Goal: Task Accomplishment & Management: Complete application form

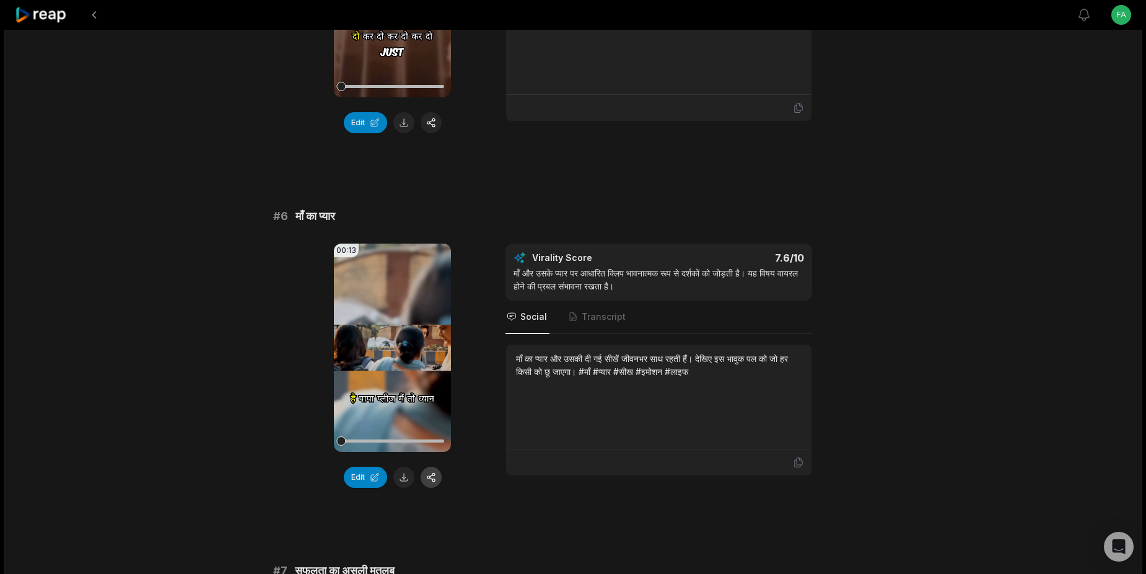
click at [424, 475] on button "button" at bounding box center [431, 477] width 21 height 21
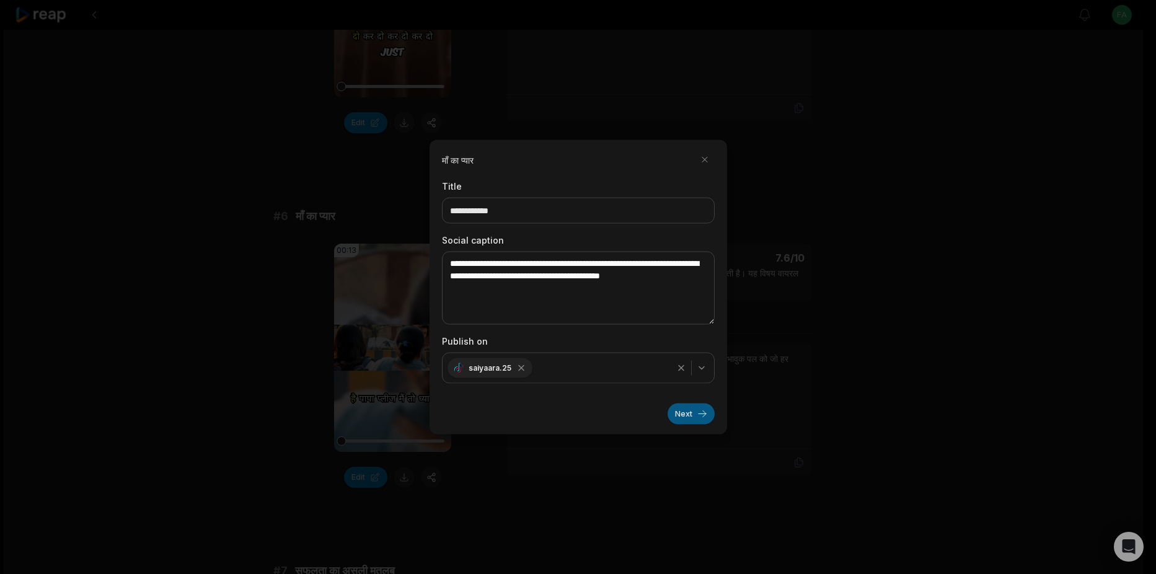
click at [695, 413] on button "Next" at bounding box center [690, 413] width 47 height 21
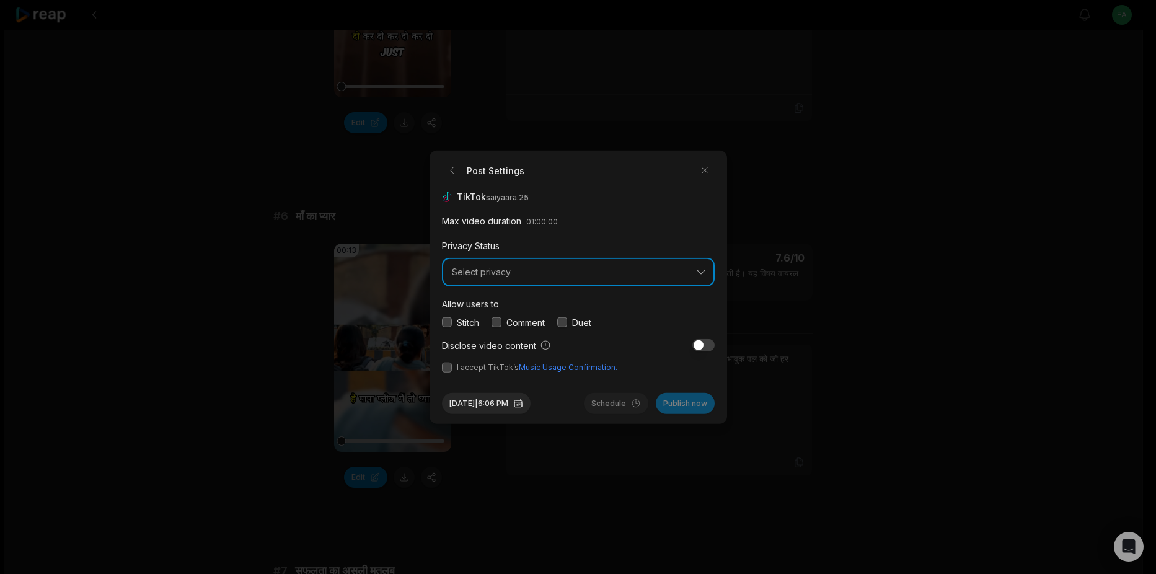
click at [511, 273] on span "Select privacy" at bounding box center [569, 271] width 235 height 11
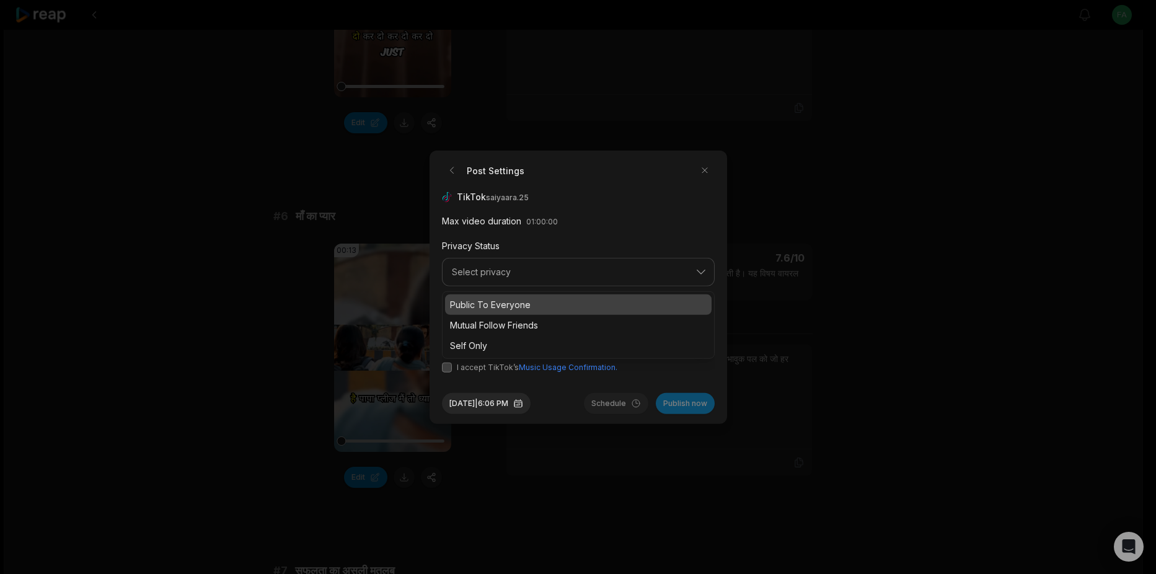
click at [496, 309] on p "Public To Everyone" at bounding box center [578, 303] width 257 height 13
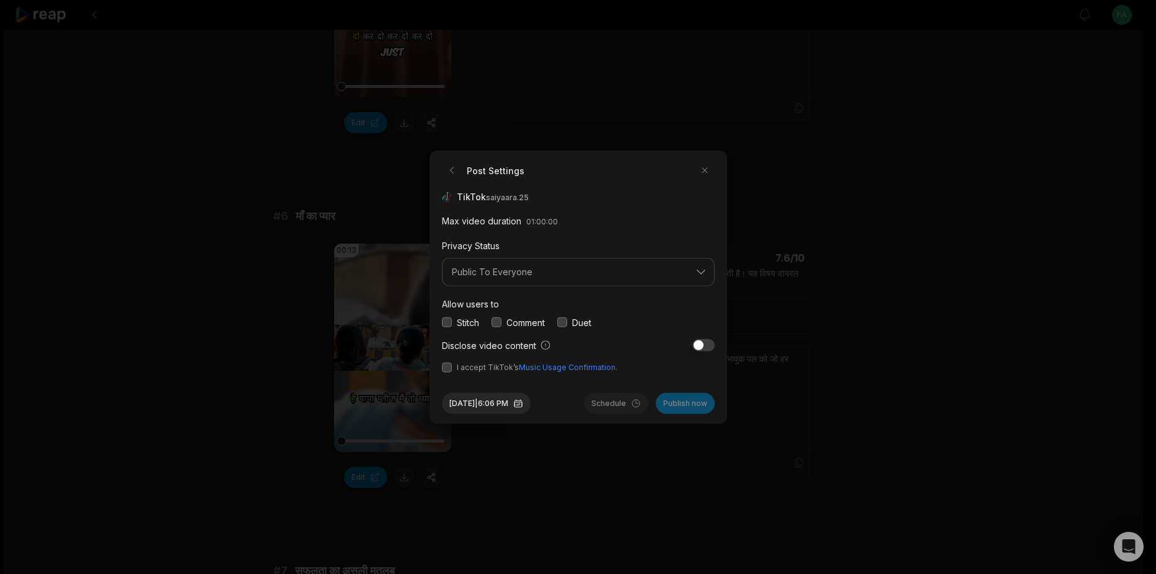
click at [454, 320] on div "Stitch" at bounding box center [460, 321] width 37 height 13
click at [444, 322] on button "button" at bounding box center [447, 322] width 10 height 10
click at [499, 324] on button "button" at bounding box center [496, 322] width 10 height 10
click at [559, 324] on button "button" at bounding box center [562, 322] width 10 height 10
click at [450, 369] on button "button" at bounding box center [447, 367] width 10 height 10
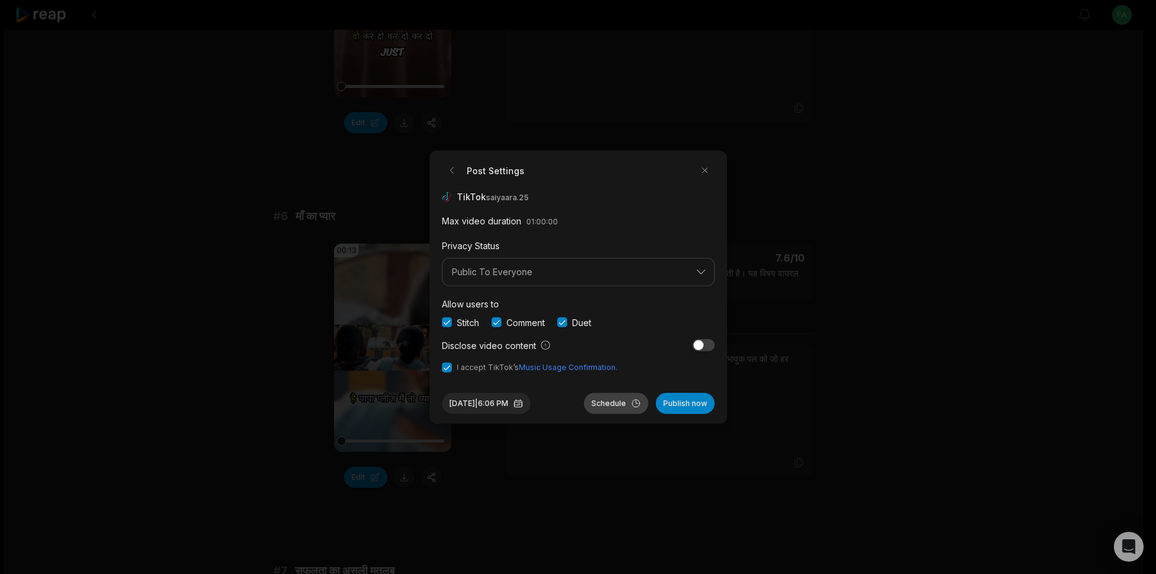
click at [620, 404] on button "Schedule" at bounding box center [616, 402] width 64 height 21
